Goal: Task Accomplishment & Management: Use online tool/utility

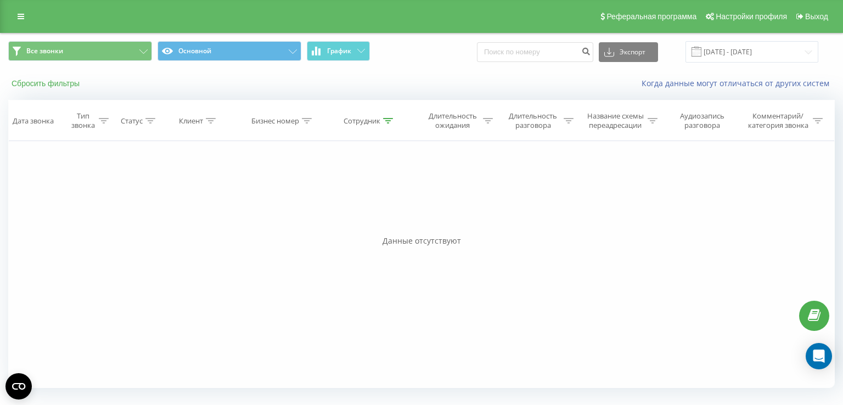
click at [60, 84] on button "Сбросить фильтры" at bounding box center [46, 84] width 77 height 10
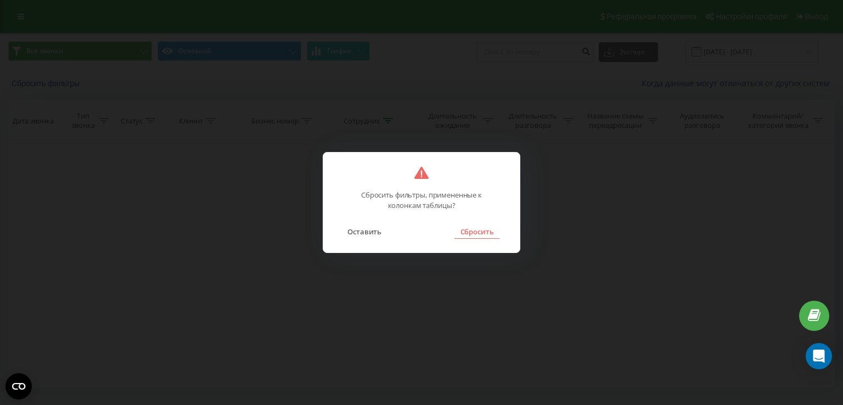
click at [487, 233] on button "Сбросить" at bounding box center [477, 232] width 44 height 14
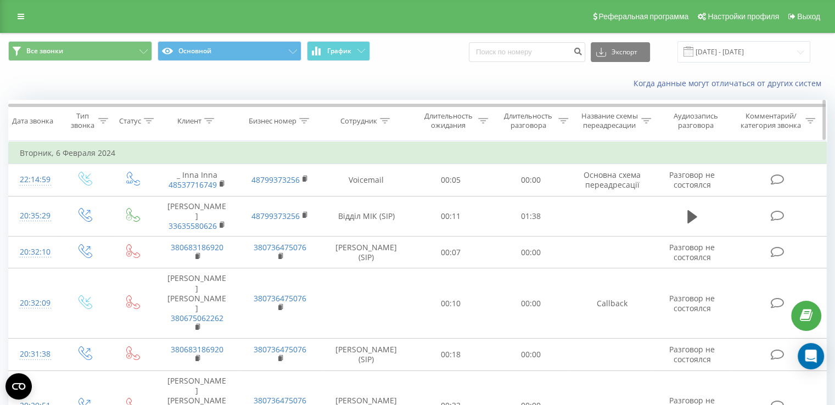
click at [363, 116] on div "Сотрудник" at bounding box center [358, 120] width 37 height 9
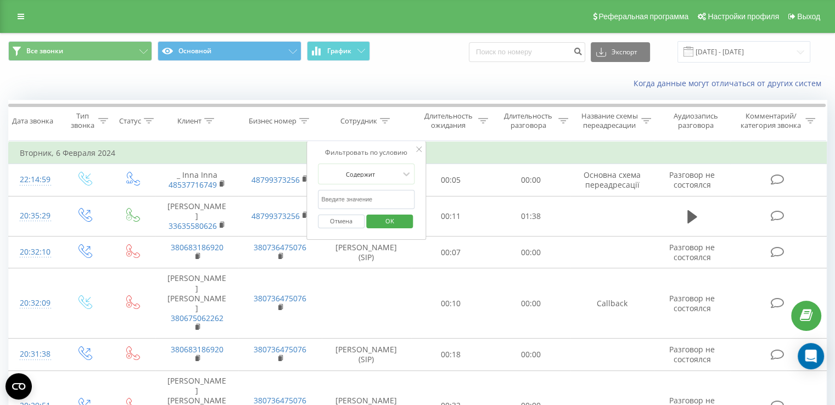
click at [377, 201] on input "text" at bounding box center [366, 199] width 97 height 19
type input "[PERSON_NAME]"
click at [395, 216] on span "OK" at bounding box center [390, 221] width 31 height 17
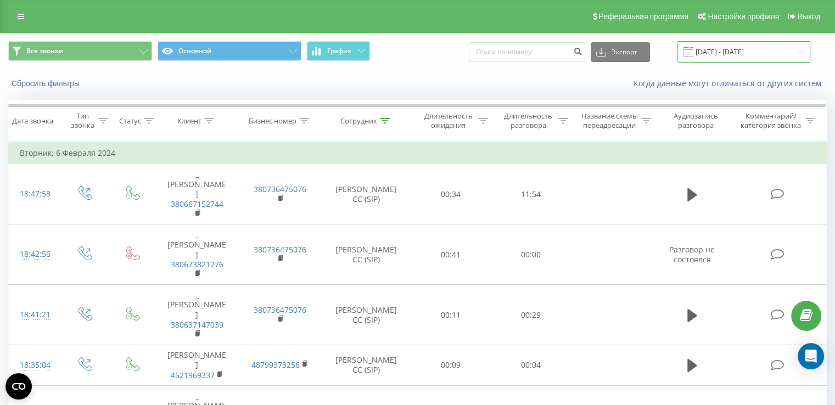
click at [740, 51] on input "[DATE] - [DATE]" at bounding box center [744, 51] width 133 height 21
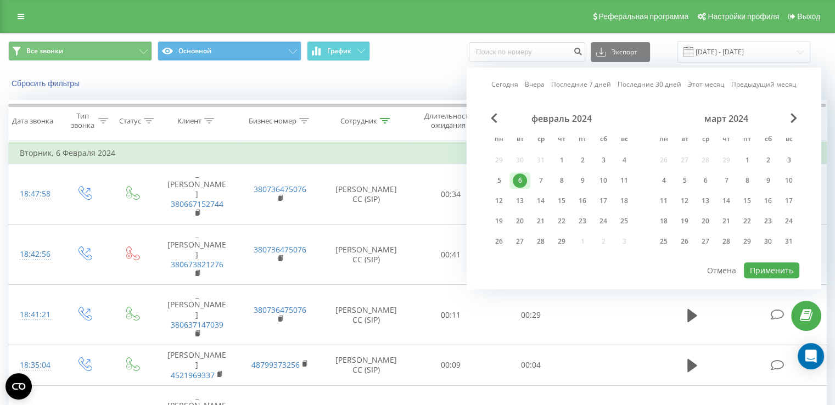
drag, startPoint x: 511, startPoint y: 86, endPoint x: 527, endPoint y: 103, distance: 24.1
click at [510, 86] on link "Сегодня" at bounding box center [504, 85] width 27 height 10
click at [766, 267] on button "Применить" at bounding box center [771, 270] width 55 height 16
type input "[DATE] - [DATE]"
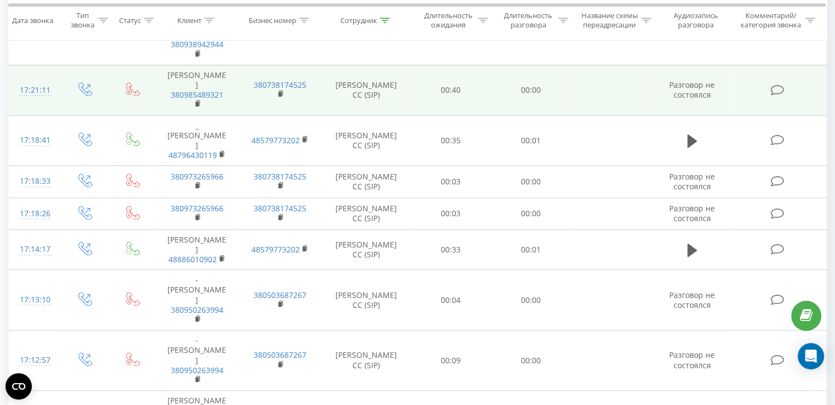
scroll to position [855, 0]
